Goal: Find specific page/section: Find specific page/section

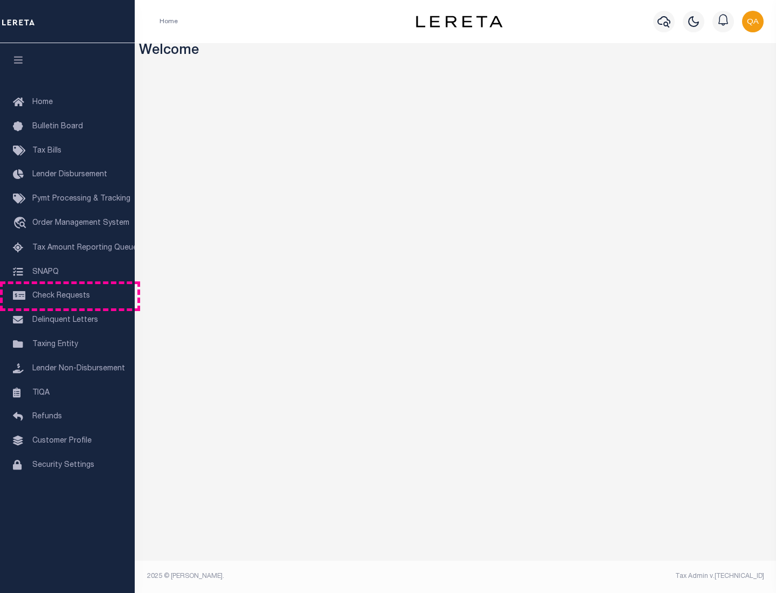
click at [67, 296] on span "Check Requests" at bounding box center [61, 296] width 58 height 8
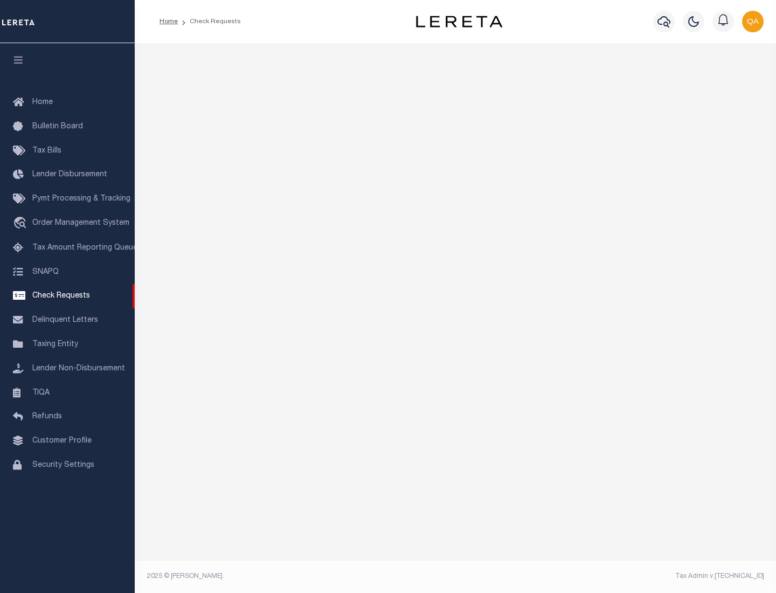
select select "50"
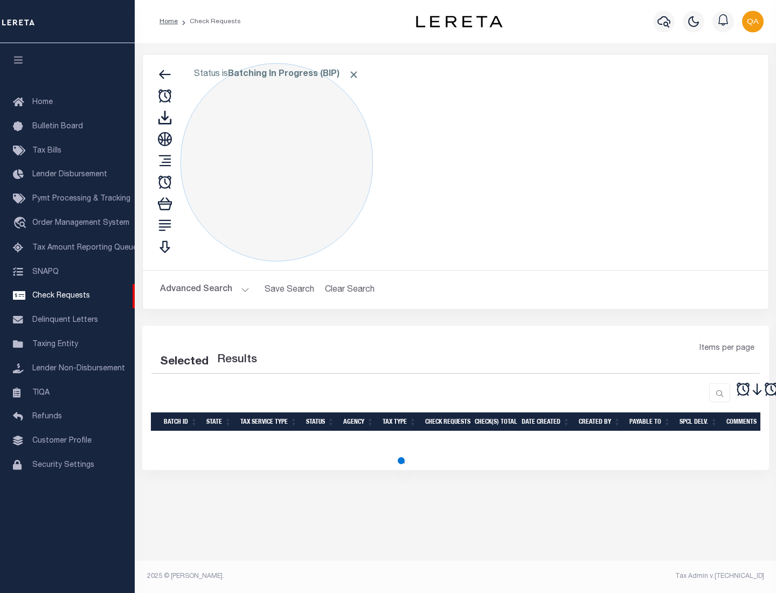
select select "50"
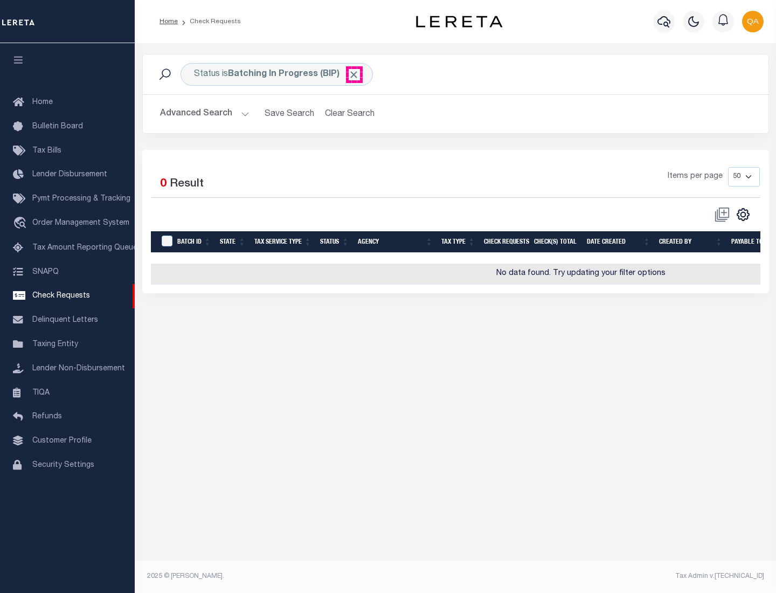
click at [354, 74] on span "Click to Remove" at bounding box center [353, 74] width 11 height 11
